Goal: Transaction & Acquisition: Purchase product/service

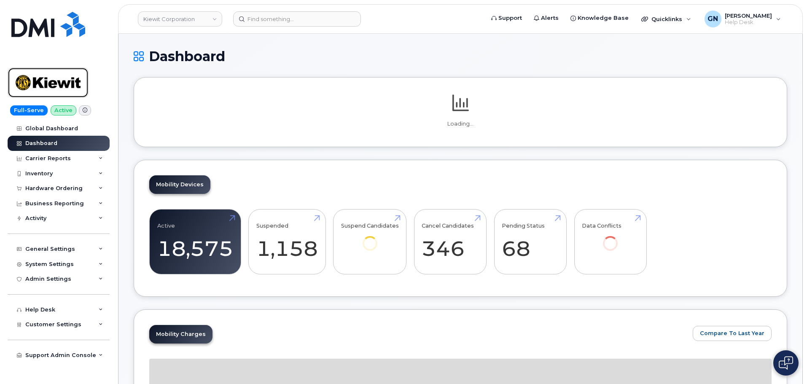
click at [73, 81] on img at bounding box center [48, 82] width 65 height 24
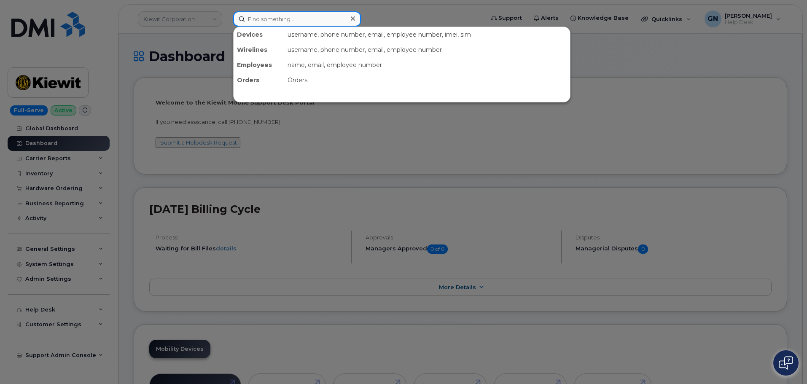
click at [245, 23] on input at bounding box center [297, 18] width 128 height 15
paste input "8324183527"
type input "8324183527"
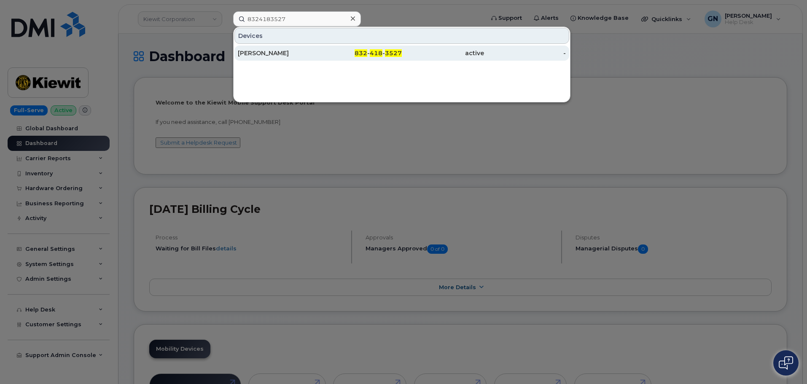
click at [332, 56] on div "832 - 418 - 3527" at bounding box center [361, 53] width 82 height 8
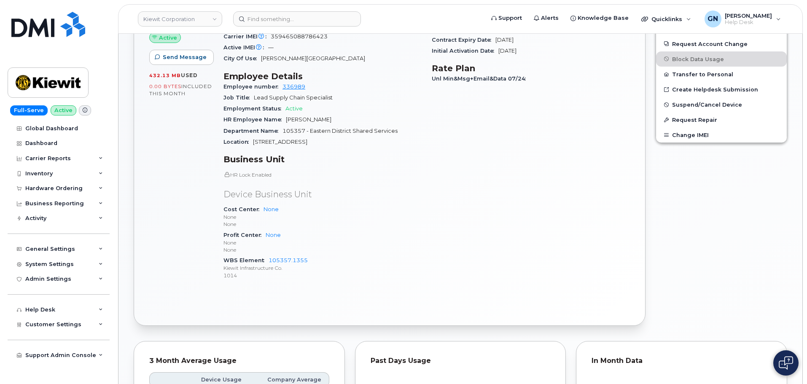
scroll to position [295, 0]
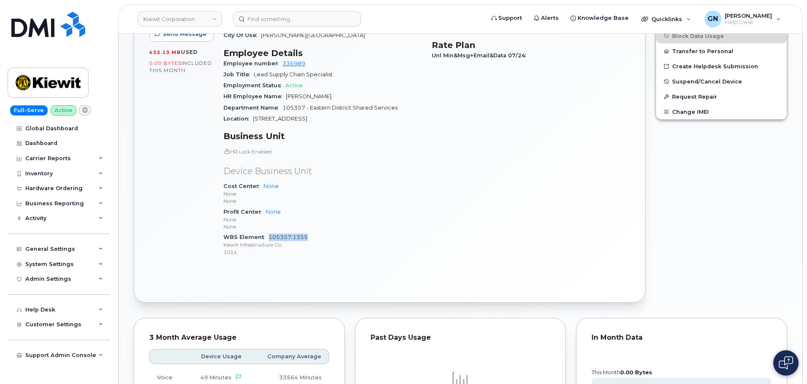
drag, startPoint x: 312, startPoint y: 232, endPoint x: 270, endPoint y: 229, distance: 42.7
click at [270, 232] on div "WBS Element 105357.1355 Kiewit Infrastructure Co. 1014" at bounding box center [322, 245] width 198 height 26
copy link "105357.1355"
click at [56, 247] on div "General Settings" at bounding box center [50, 249] width 50 height 7
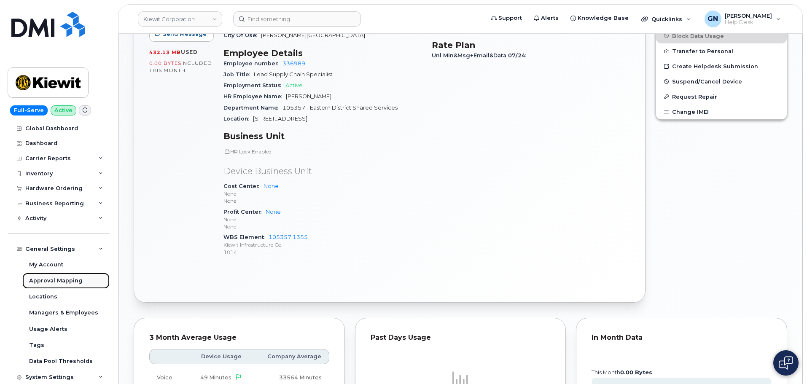
click at [53, 281] on div "Approval Mapping" at bounding box center [56, 281] width 54 height 8
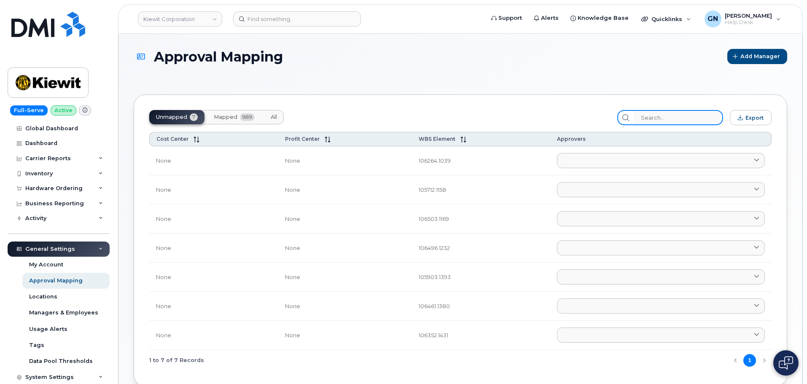
click at [691, 121] on input "search" at bounding box center [678, 117] width 90 height 15
paste input "105357.1355"
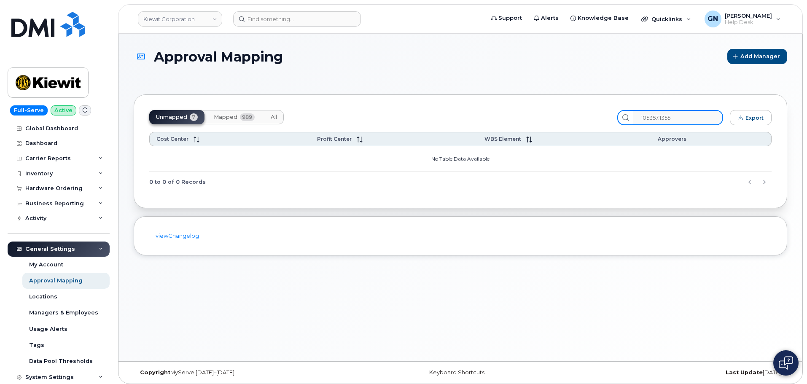
type input "105357.1355"
click at [270, 118] on button "All" at bounding box center [274, 117] width 20 height 14
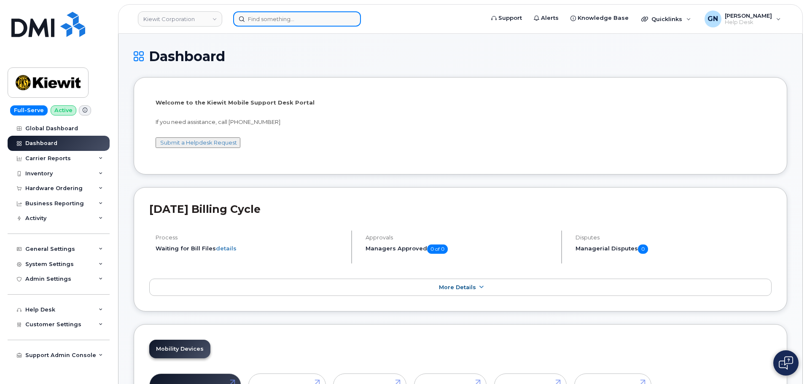
click at [324, 22] on input at bounding box center [297, 18] width 128 height 15
paste input "8324183527"
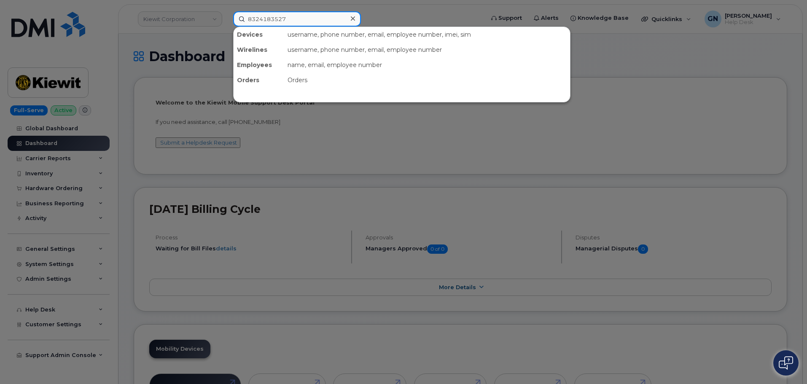
type input "8324183527"
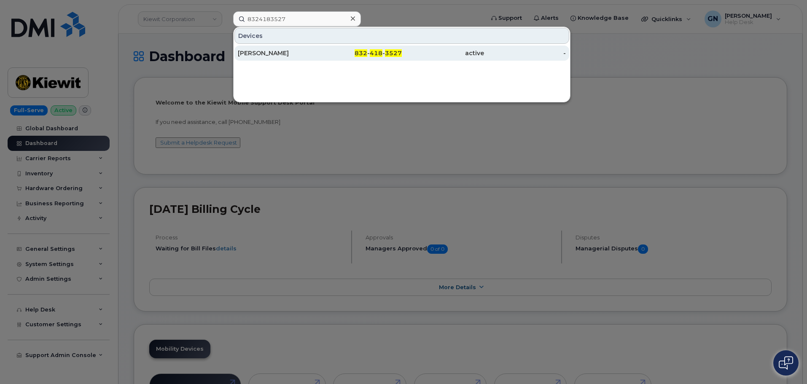
click at [303, 51] on div "[PERSON_NAME]" at bounding box center [279, 53] width 82 height 8
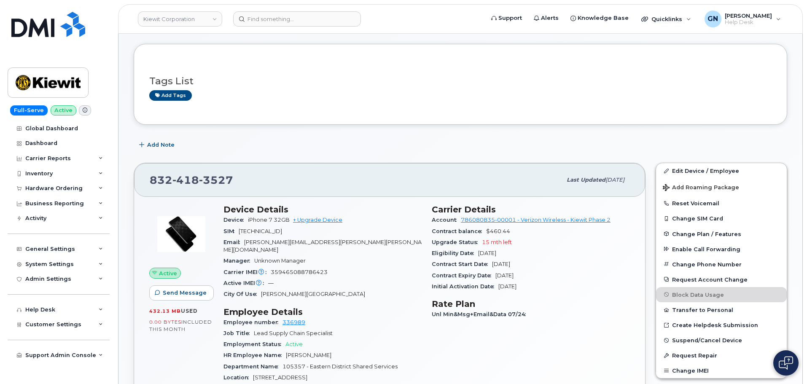
scroll to position [84, 0]
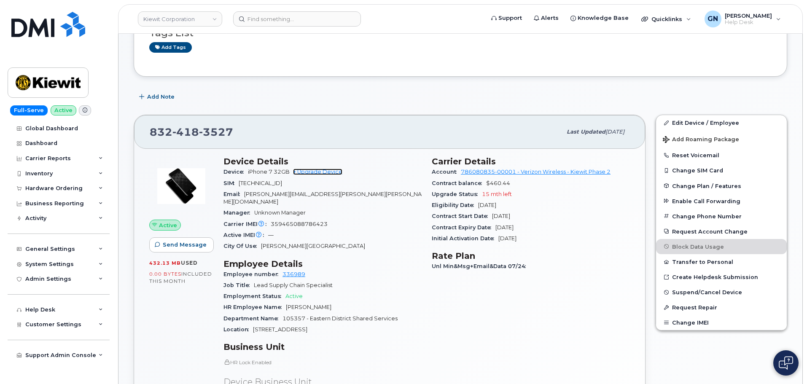
click at [325, 171] on link "+ Upgrade Device" at bounding box center [317, 172] width 49 height 6
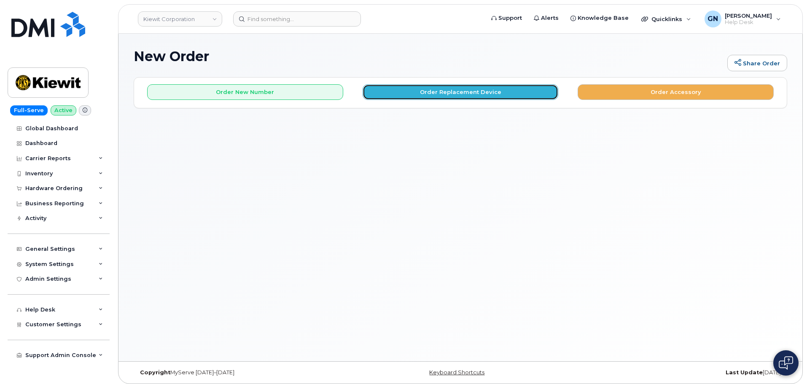
click at [401, 95] on button "Order Replacement Device" at bounding box center [461, 92] width 196 height 16
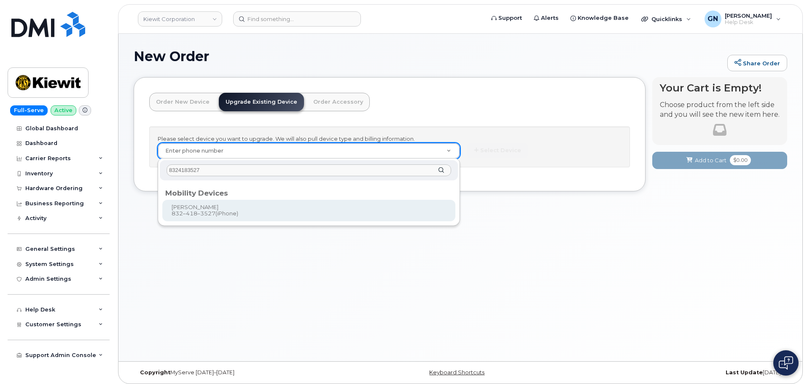
type input "8324183527"
type input "1173081"
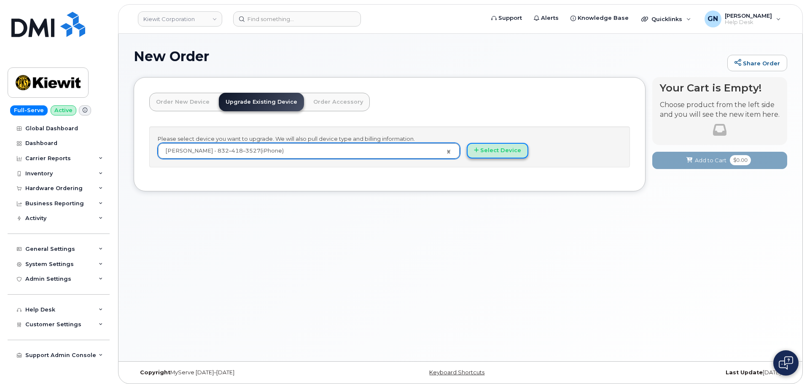
click at [497, 153] on button "Select Device" at bounding box center [498, 151] width 62 height 16
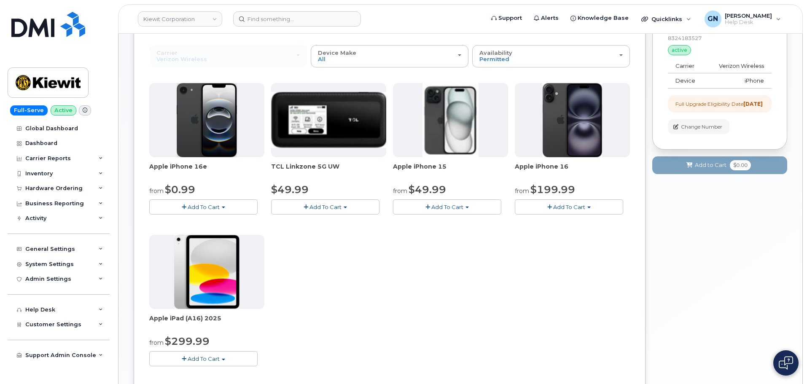
scroll to position [84, 0]
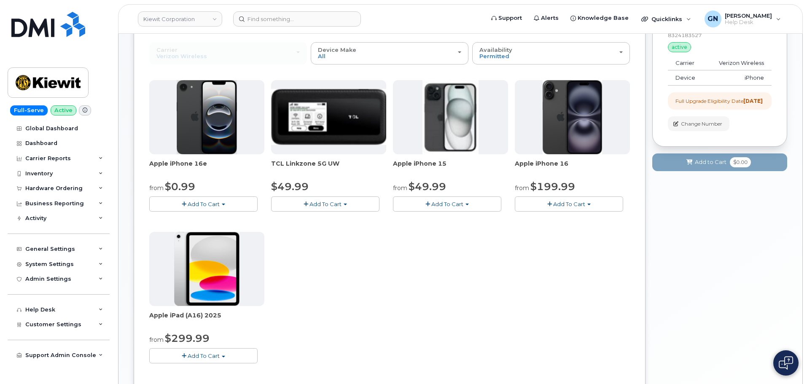
click at [425, 202] on span "button" at bounding box center [427, 204] width 5 height 5
click at [428, 220] on link "$49.99 - 2 Year Upgrade (128GB)" at bounding box center [450, 220] width 110 height 11
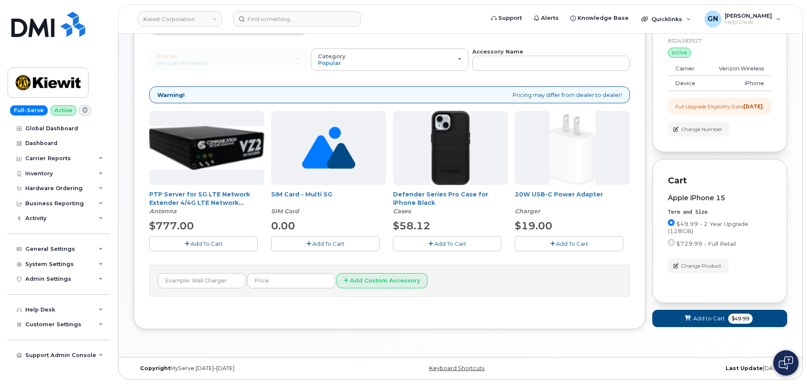
drag, startPoint x: 556, startPoint y: 237, endPoint x: 526, endPoint y: 251, distance: 33.4
click at [556, 240] on span "Add To Cart" at bounding box center [572, 243] width 32 height 7
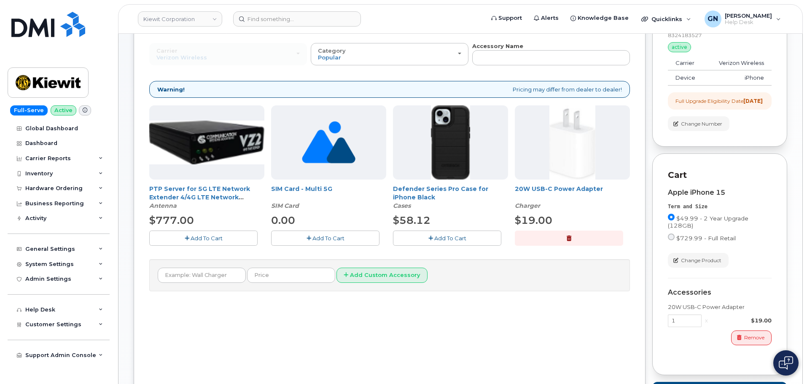
click at [437, 239] on span "Add To Cart" at bounding box center [450, 238] width 32 height 7
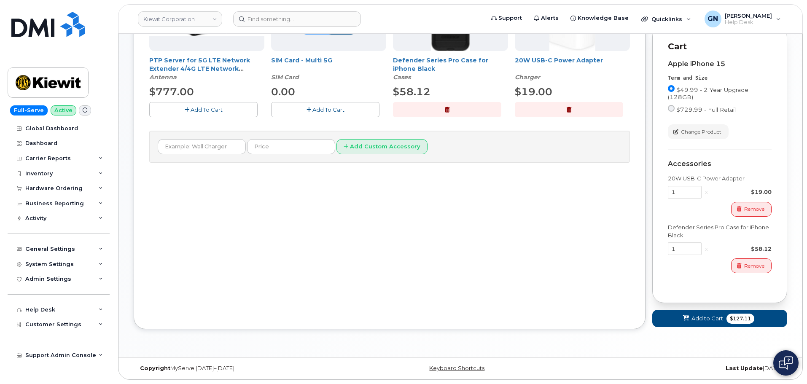
scroll to position [220, 0]
click at [694, 318] on span "Add to Cart" at bounding box center [707, 319] width 32 height 8
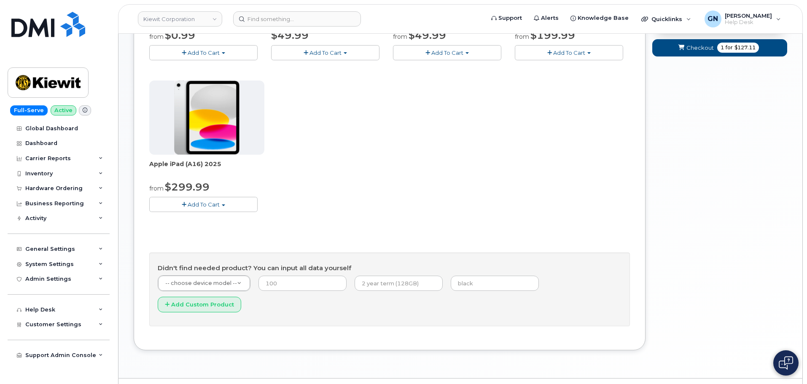
scroll to position [194, 0]
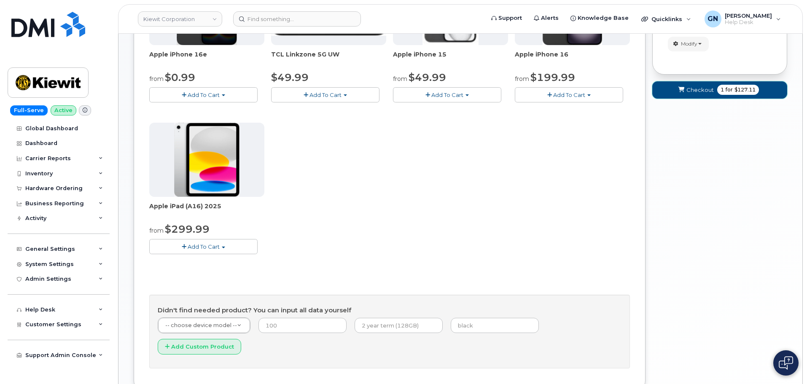
click at [703, 92] on span "Checkout" at bounding box center [699, 90] width 27 height 8
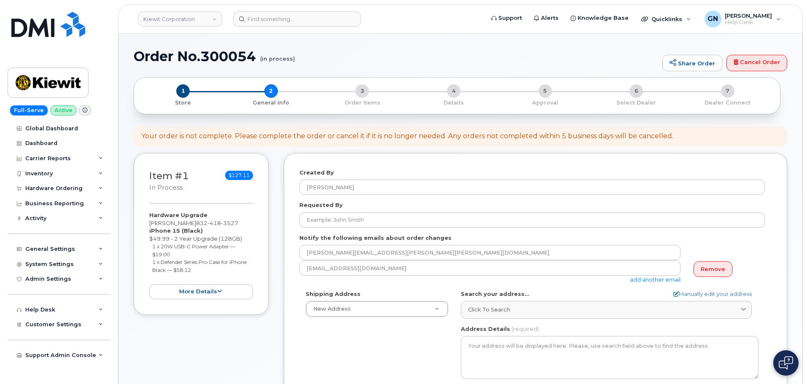
select select
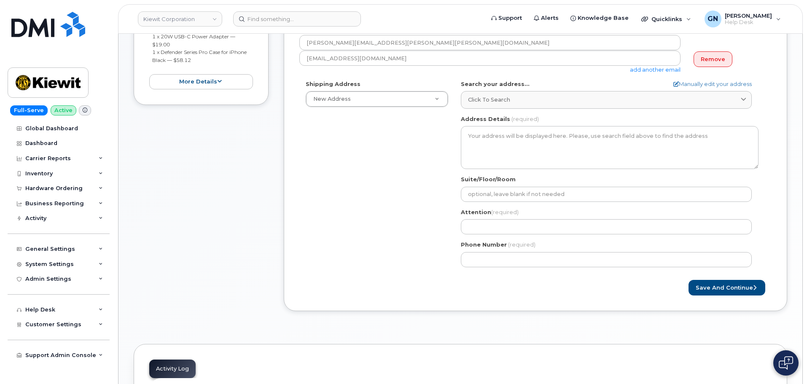
scroll to position [211, 0]
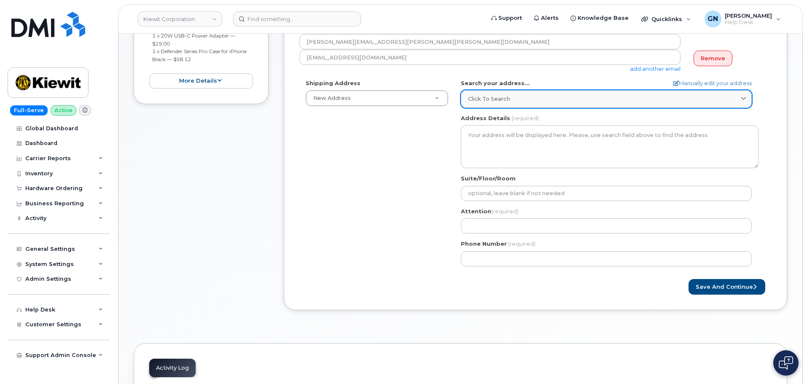
click at [512, 99] on div "Click to search" at bounding box center [606, 99] width 277 height 8
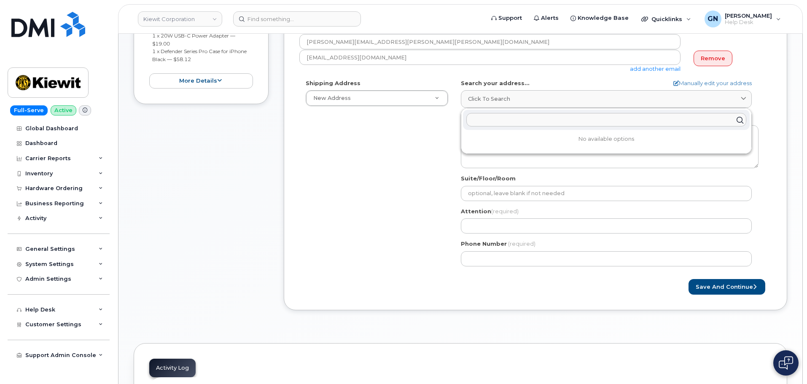
paste input "[STREET_ADDRESS][PERSON_NAME]"
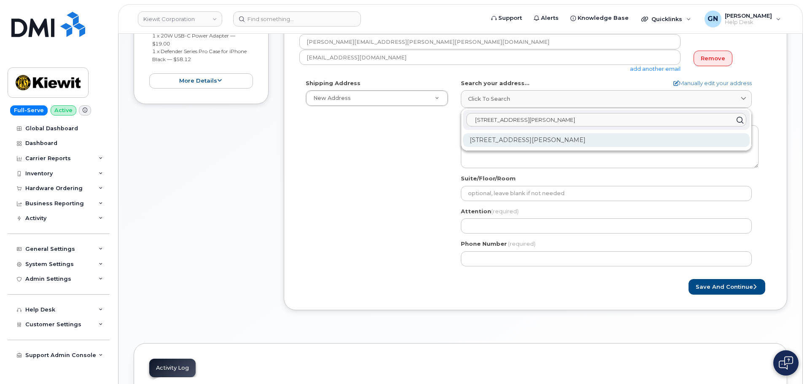
type input "56891 Aberdeen Dr Shellby Township MI 48316"
click at [601, 144] on div "56891 Aberdeen Dr Shelby Township MI 48316-5094" at bounding box center [606, 140] width 287 height 14
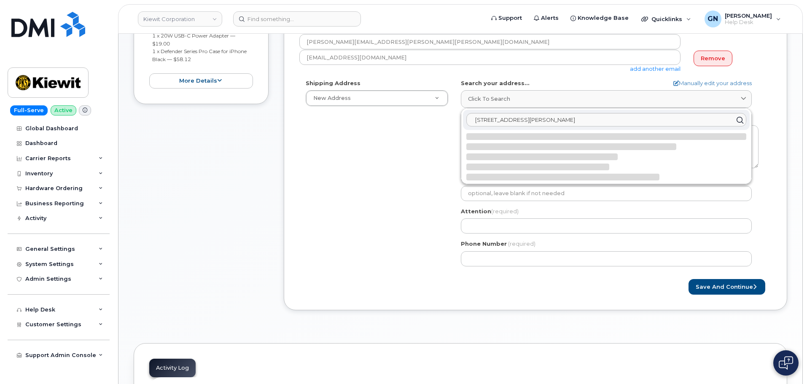
select select
type textarea "56891 Aberdeen Dr SHELBY TOWNSHIP MI 48316-5094 UNITED STATES"
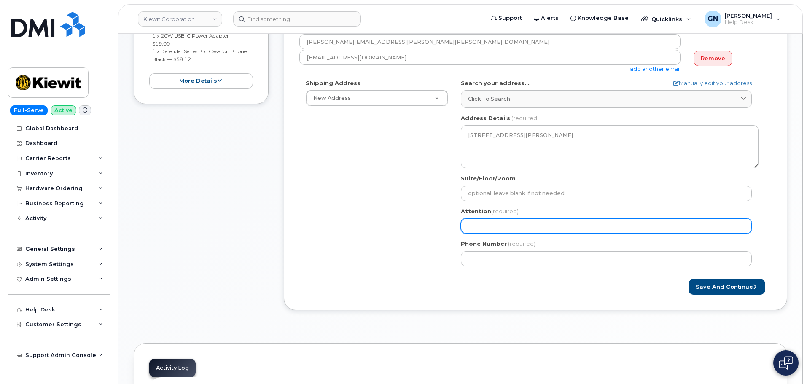
click at [513, 225] on input "Attention (required)" at bounding box center [606, 225] width 291 height 15
paste input "Andrea Bittner"
select select
type input "Andrea Bittner"
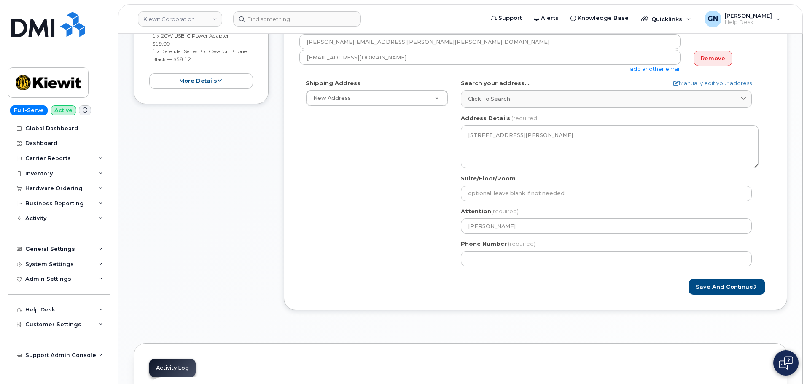
click at [508, 250] on div "Phone Number (required)" at bounding box center [610, 253] width 298 height 27
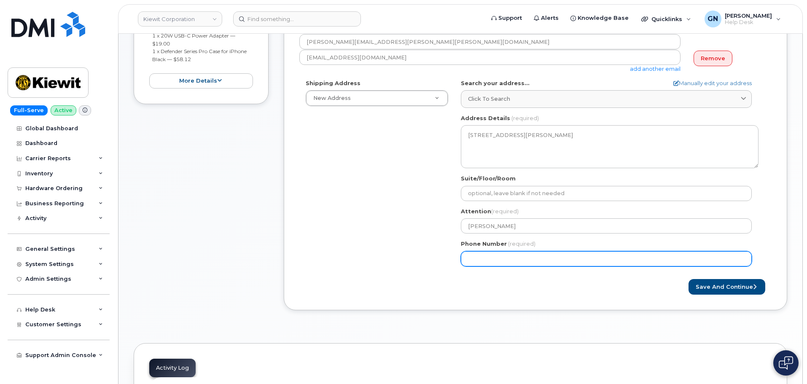
click at [508, 255] on input "Phone Number" at bounding box center [606, 258] width 291 height 15
paste input "8324183527"
select select
type input "8324183527"
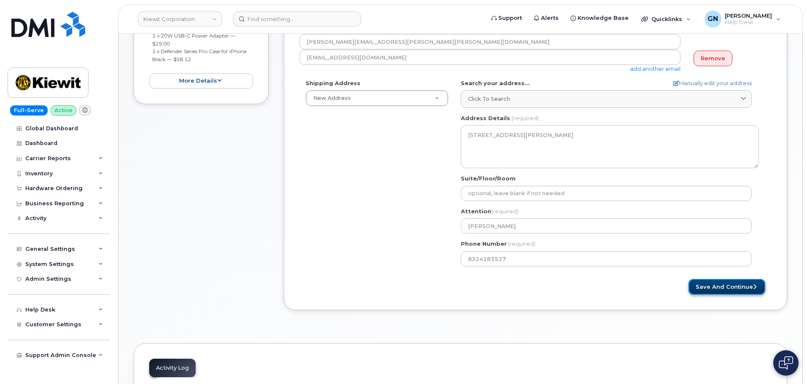
click at [725, 289] on button "Save and Continue" at bounding box center [726, 287] width 77 height 16
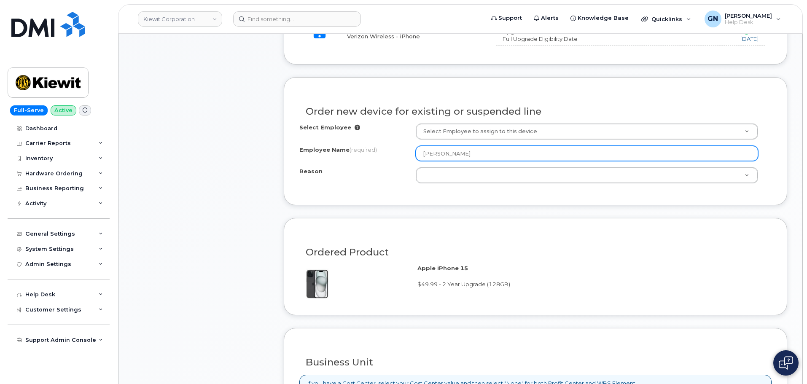
scroll to position [379, 0]
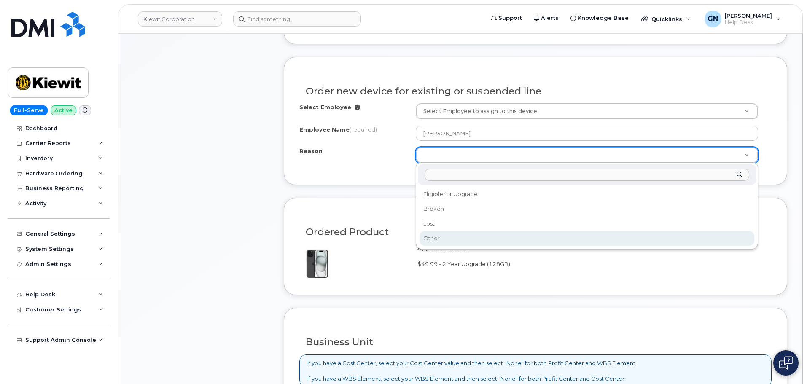
select select "other"
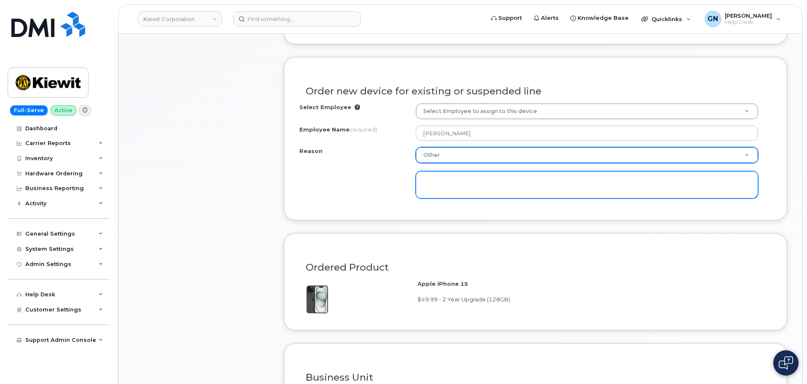
click at [469, 188] on textarea at bounding box center [587, 185] width 342 height 28
click at [565, 189] on textarea at bounding box center [587, 185] width 342 height 28
paste textarea "Andrea Bittner"
drag, startPoint x: 582, startPoint y: 182, endPoint x: 575, endPoint y: 182, distance: 6.7
click at [581, 182] on textarea "Andrea Bittner has an iphone 7 that can not access nessicary apps for proformin…" at bounding box center [587, 185] width 342 height 28
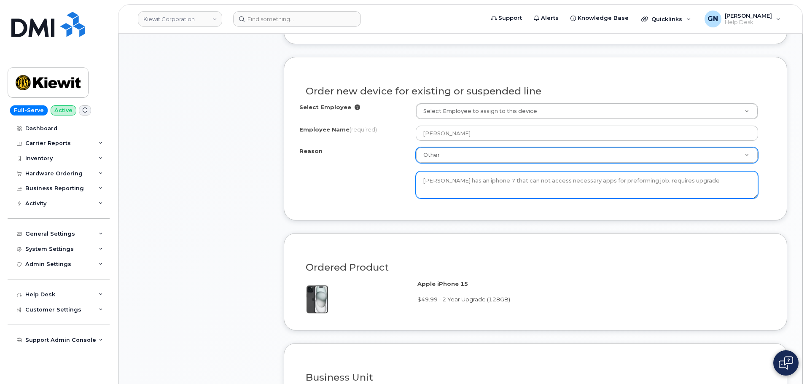
click at [719, 183] on textarea "Andrea Bittner has an iphone 7 that can not access necessary apps for preformin…" at bounding box center [587, 185] width 342 height 28
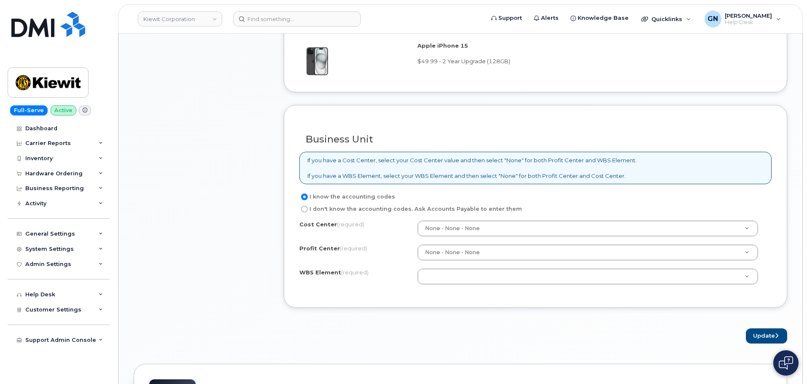
scroll to position [632, 0]
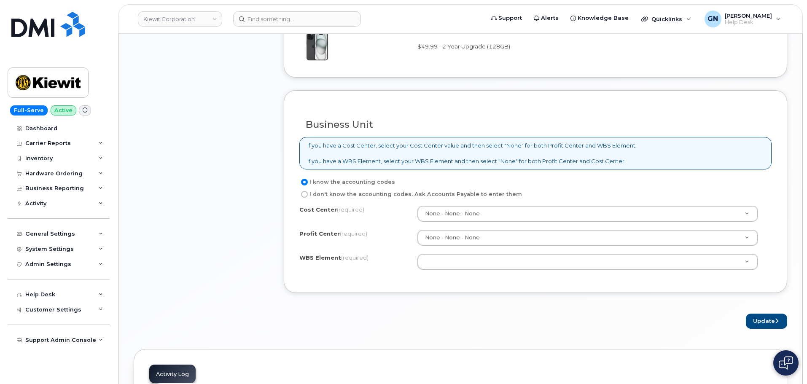
type textarea "Andrea Bittner has an iphone 7 that can not access necessary apps for preformin…"
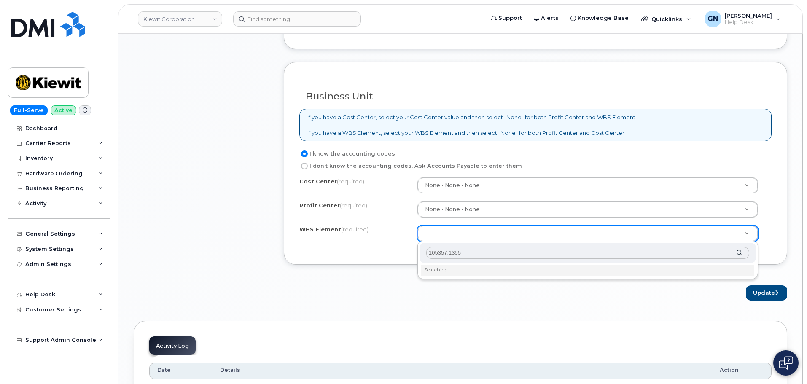
scroll to position [675, 0]
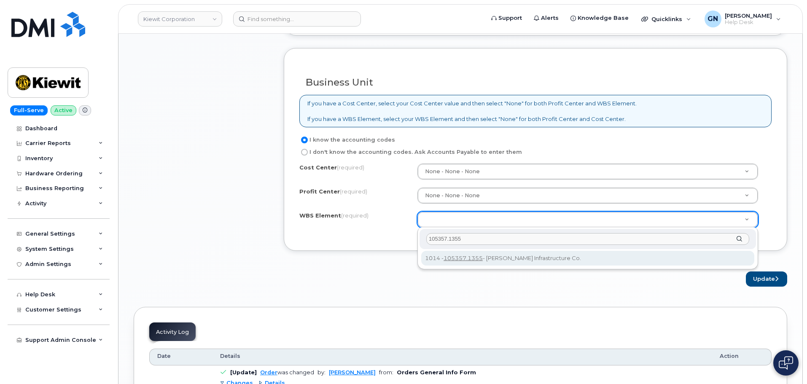
type input "105357.1355"
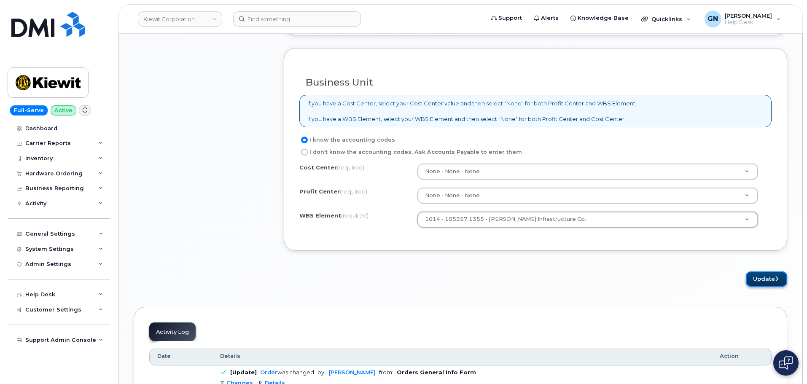
drag, startPoint x: 761, startPoint y: 283, endPoint x: 698, endPoint y: 291, distance: 63.3
click button "Update"
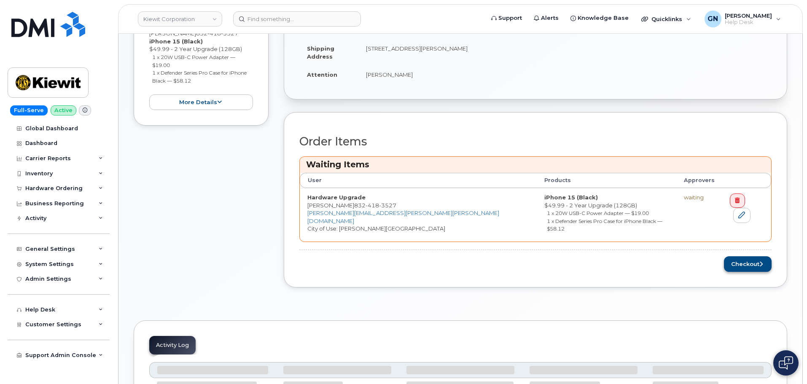
scroll to position [225, 0]
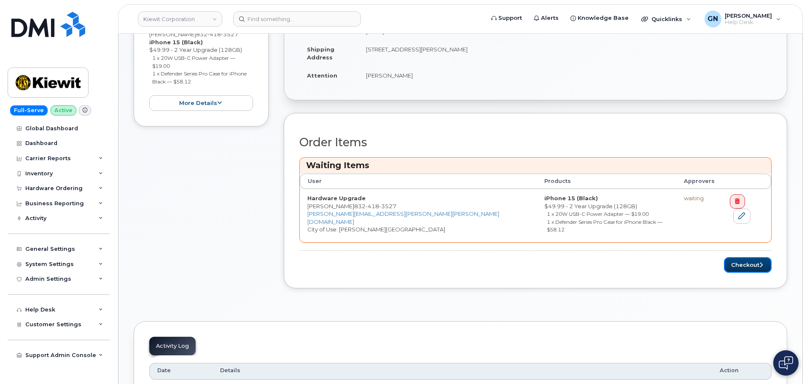
drag, startPoint x: 757, startPoint y: 261, endPoint x: 681, endPoint y: 269, distance: 76.7
click at [757, 261] on button "Checkout" at bounding box center [748, 265] width 48 height 16
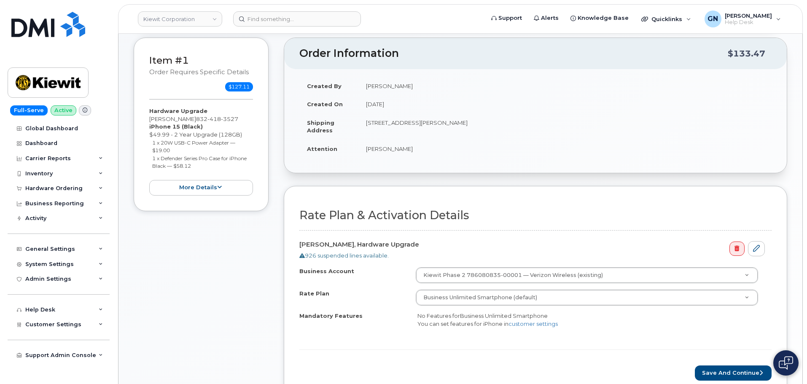
scroll to position [211, 0]
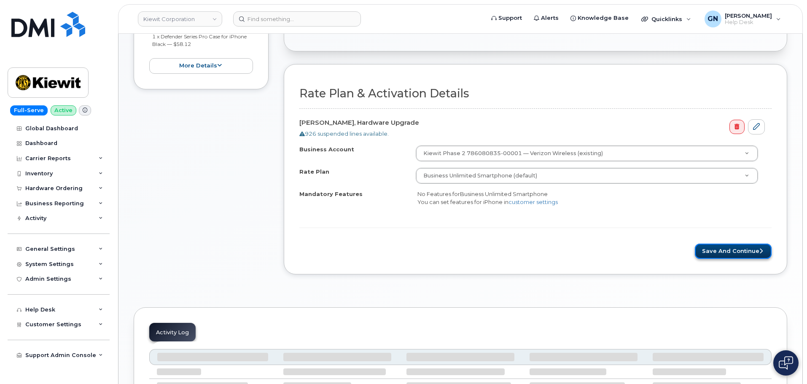
click at [752, 253] on button "Save and Continue" at bounding box center [733, 252] width 77 height 16
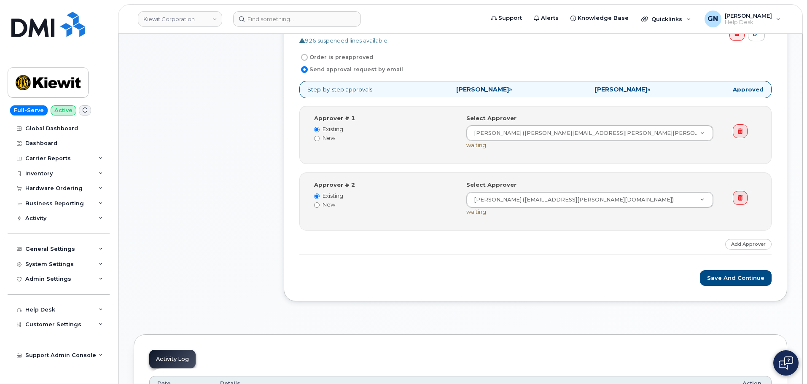
scroll to position [337, 0]
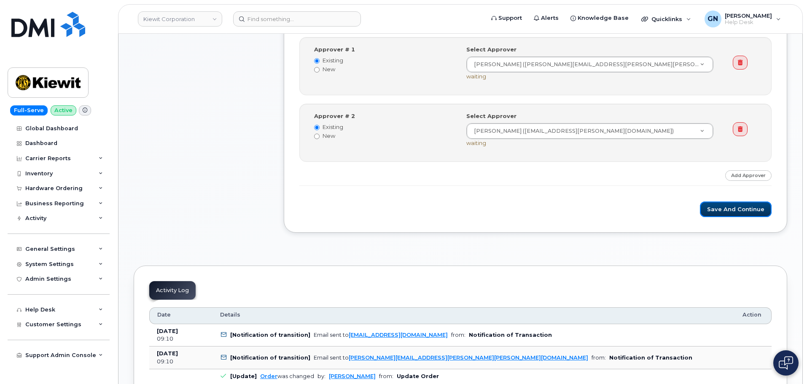
drag, startPoint x: 738, startPoint y: 214, endPoint x: 719, endPoint y: 223, distance: 21.1
click at [738, 214] on button "Save and Continue" at bounding box center [736, 210] width 72 height 16
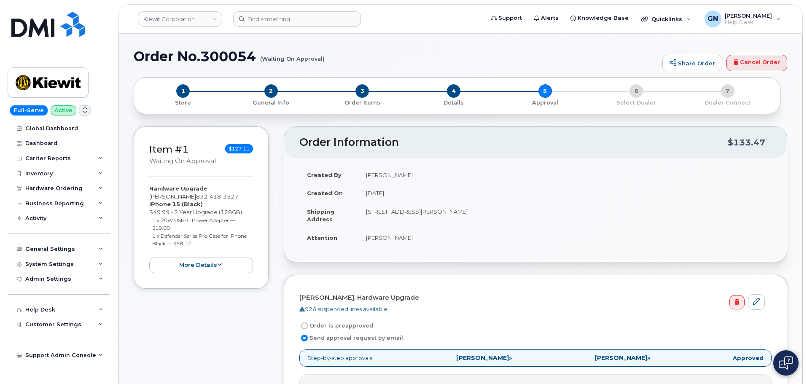
click at [159, 55] on h1 "Order No.300054 (Waiting On Approval)" at bounding box center [396, 56] width 524 height 15
drag, startPoint x: 159, startPoint y: 55, endPoint x: 209, endPoint y: 55, distance: 50.2
click at [209, 55] on h1 "Order No.300054 (Waiting On Approval)" at bounding box center [396, 56] width 524 height 15
copy h1 "Order No.300054"
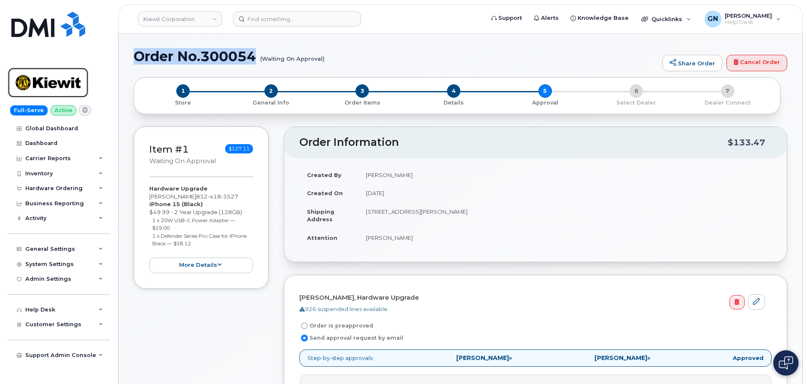
click at [70, 78] on img at bounding box center [48, 82] width 65 height 24
